Goal: Task Accomplishment & Management: Manage account settings

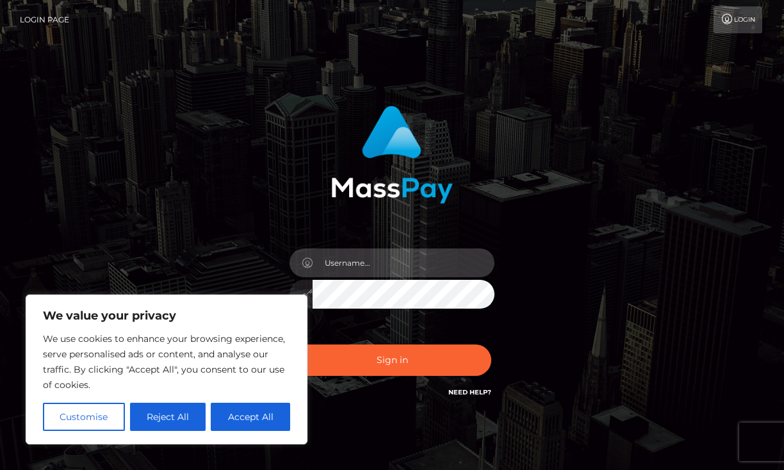
type input "skylucy.of@gmail.com"
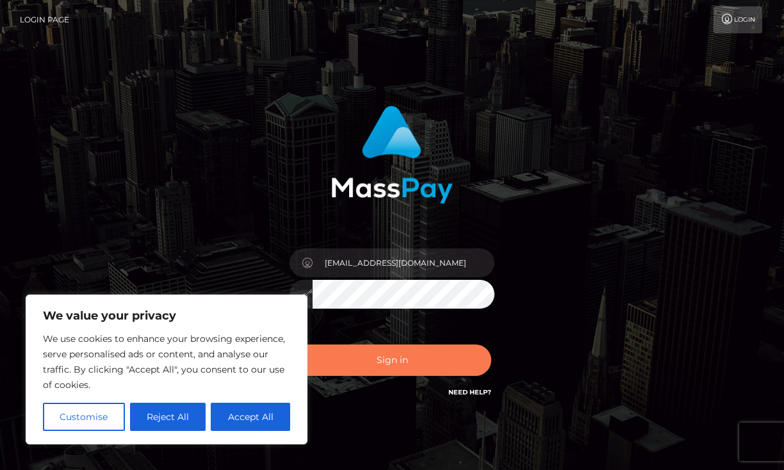
click at [396, 360] on button "Sign in" at bounding box center [392, 360] width 199 height 31
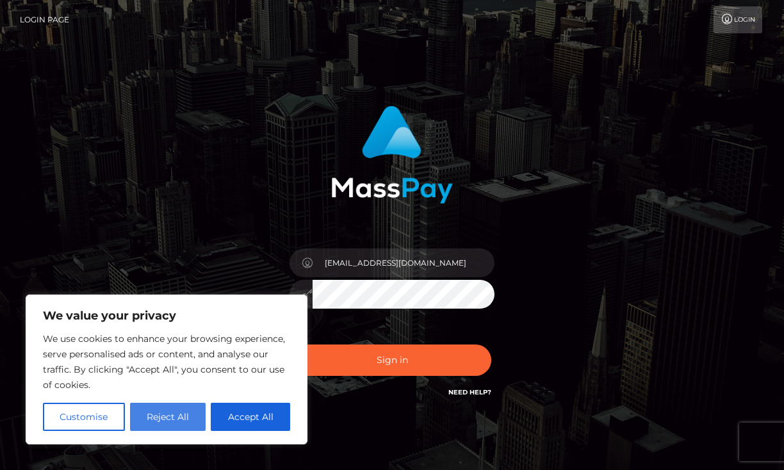
click at [149, 416] on button "Reject All" at bounding box center [168, 417] width 76 height 28
